Goal: Task Accomplishment & Management: Use online tool/utility

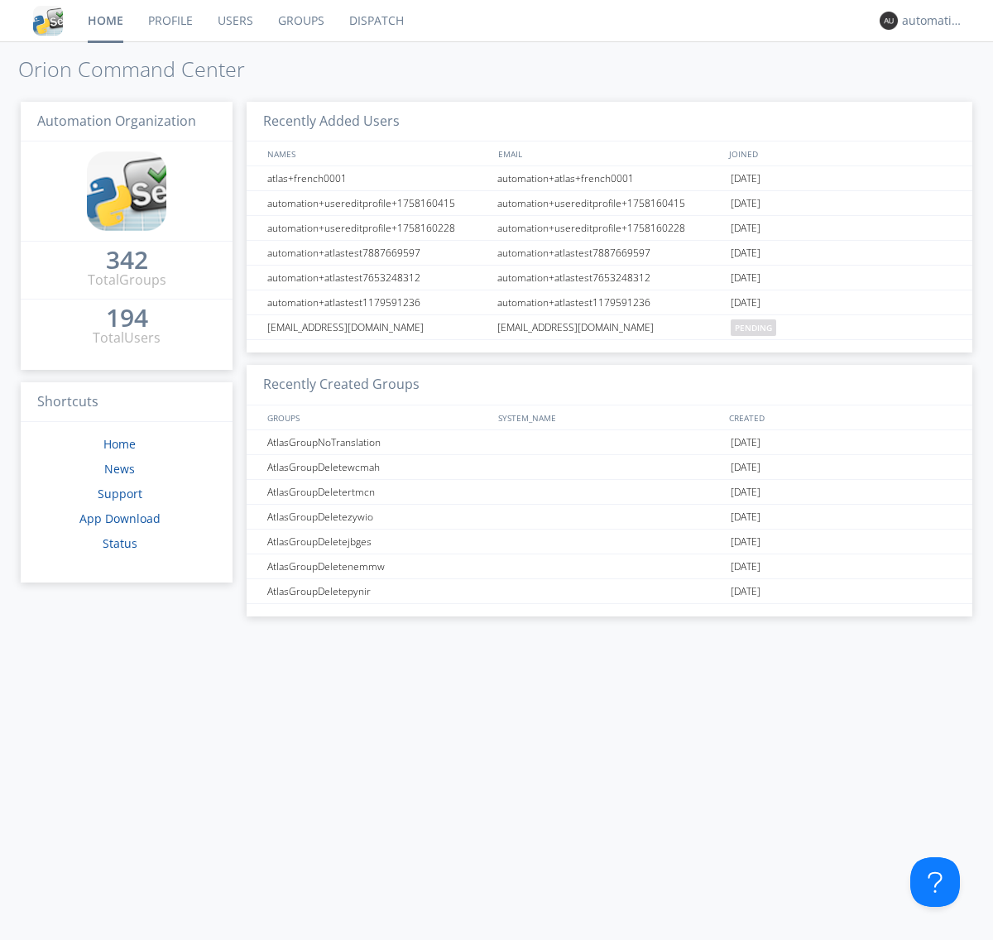
click at [375, 21] on link "Dispatch" at bounding box center [376, 20] width 79 height 41
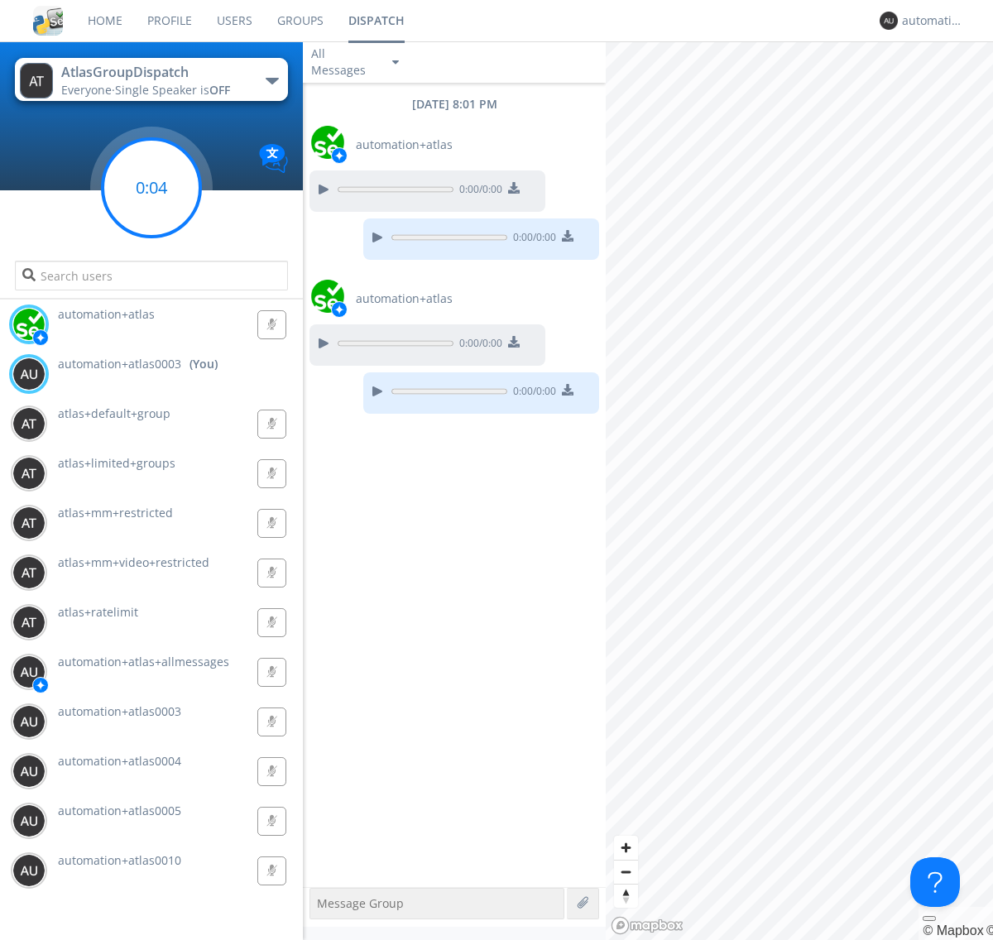
click at [151, 188] on g at bounding box center [152, 188] width 98 height 98
click at [271, 80] on div "button" at bounding box center [272, 81] width 13 height 7
click at [0, 0] on span "AtlasGroupDispatch2" at bounding box center [0, 0] width 0 height 0
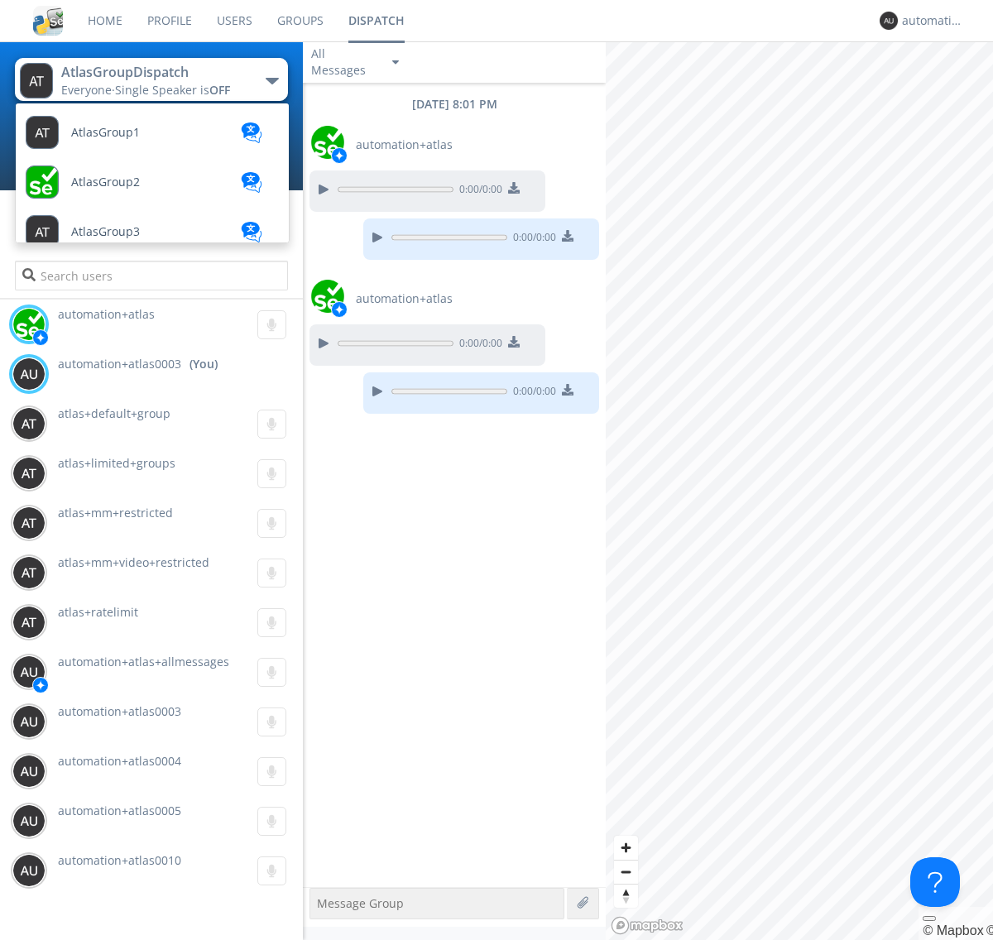
scroll to position [641, 0]
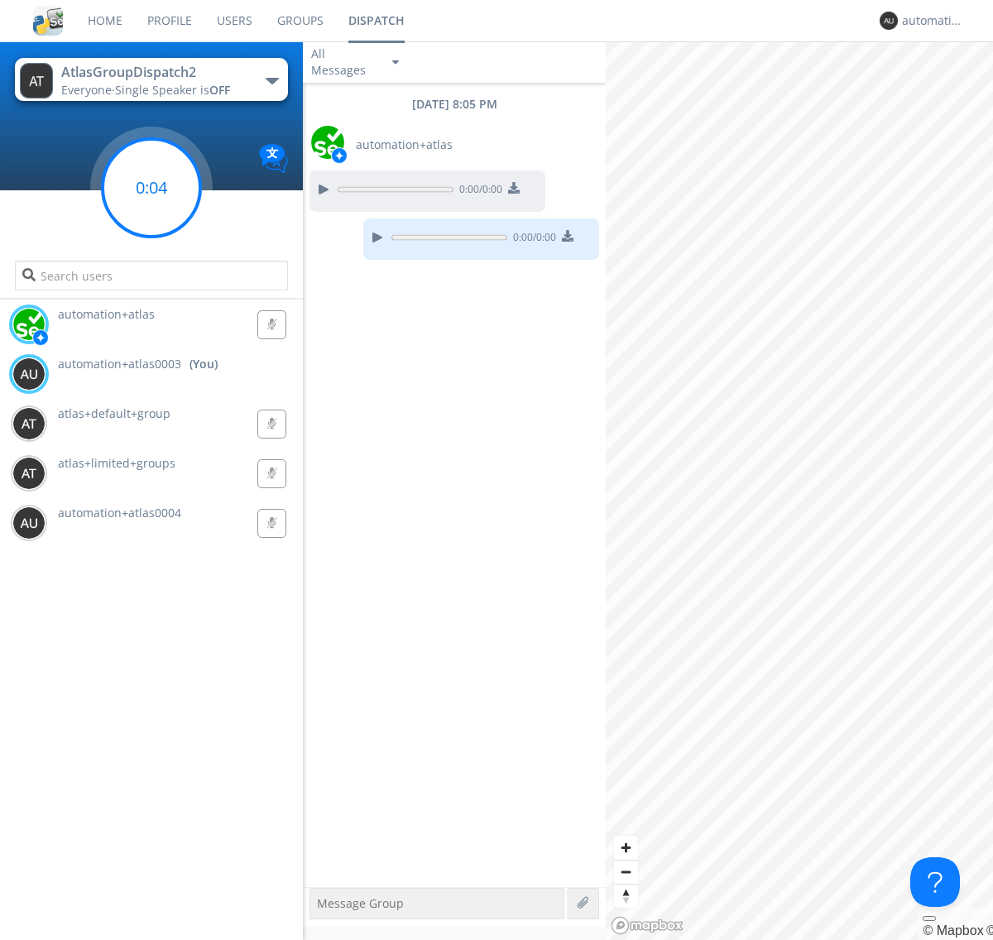
click at [151, 188] on g at bounding box center [152, 188] width 98 height 98
click at [928, 21] on div "automation+atlas0003" at bounding box center [933, 20] width 62 height 17
click at [941, 87] on div "Log Out" at bounding box center [940, 88] width 85 height 30
